Goal: Information Seeking & Learning: Understand process/instructions

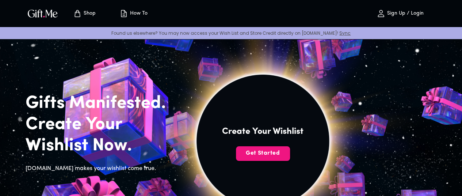
click at [141, 14] on p "How To" at bounding box center [137, 14] width 19 height 6
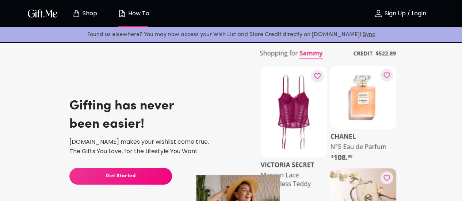
click at [141, 16] on p "How To" at bounding box center [137, 14] width 23 height 6
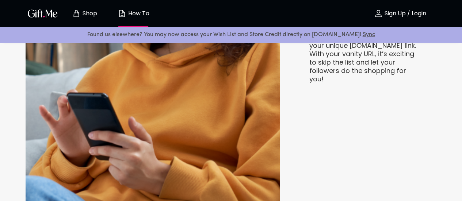
scroll to position [1022, 0]
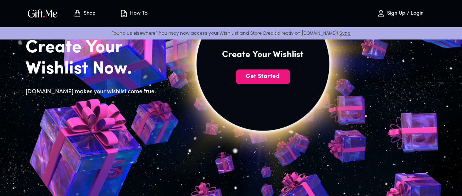
scroll to position [110, 0]
